Goal: Transaction & Acquisition: Purchase product/service

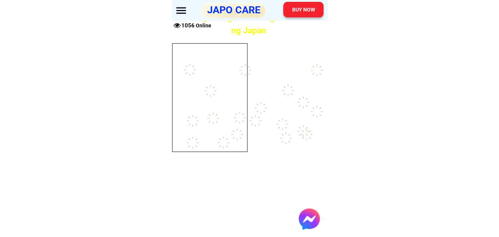
scroll to position [5608, 0]
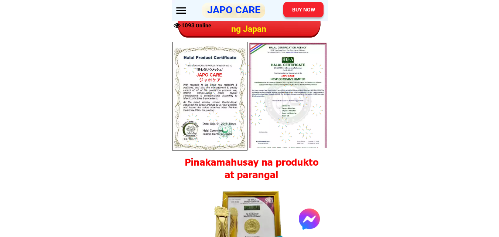
click at [299, 17] on div "BUY NOW" at bounding box center [303, 9] width 41 height 16
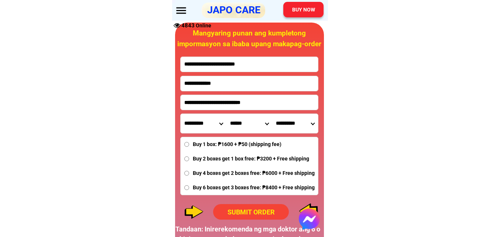
scroll to position [6959, 0]
